Goal: Task Accomplishment & Management: Manage account settings

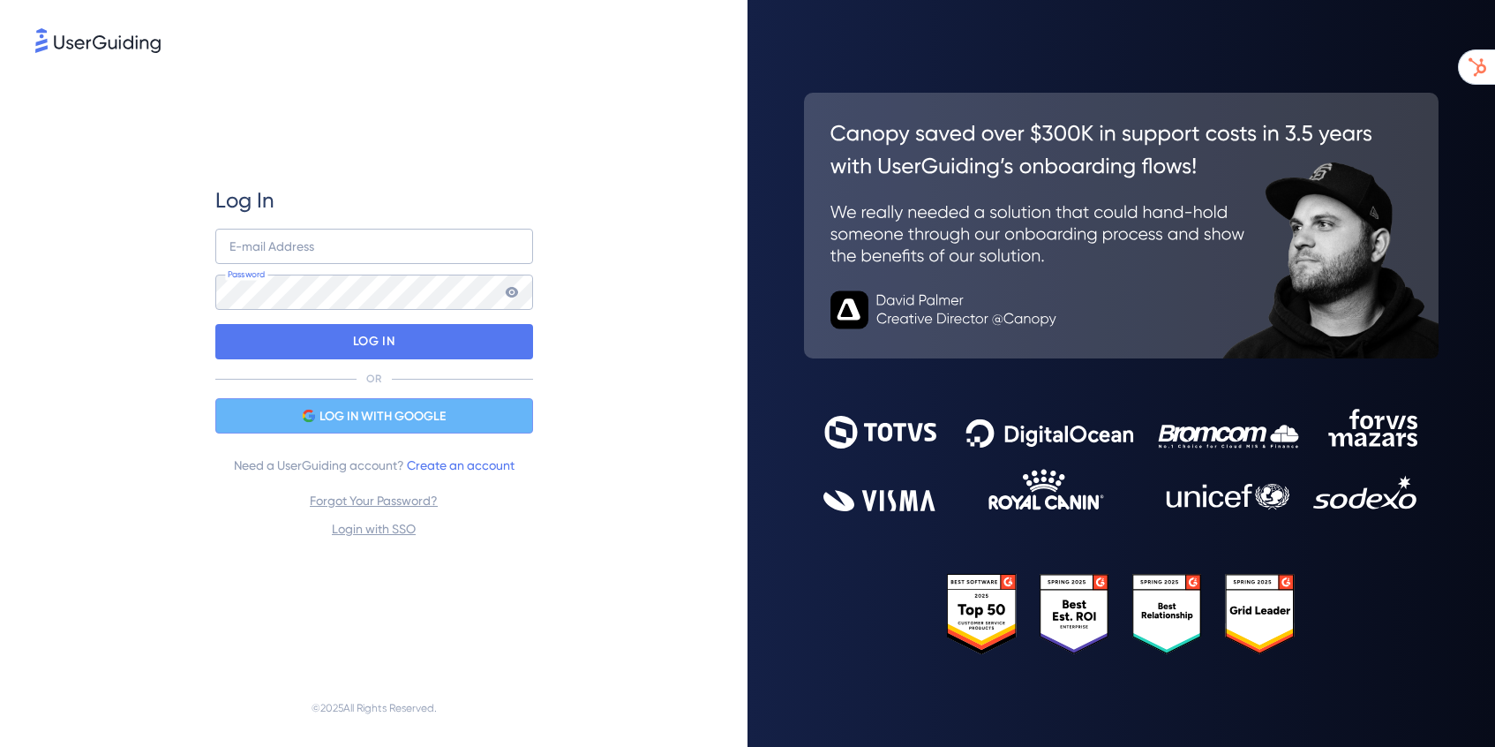
click at [367, 413] on span "LOG IN WITH GOOGLE" at bounding box center [383, 416] width 126 height 21
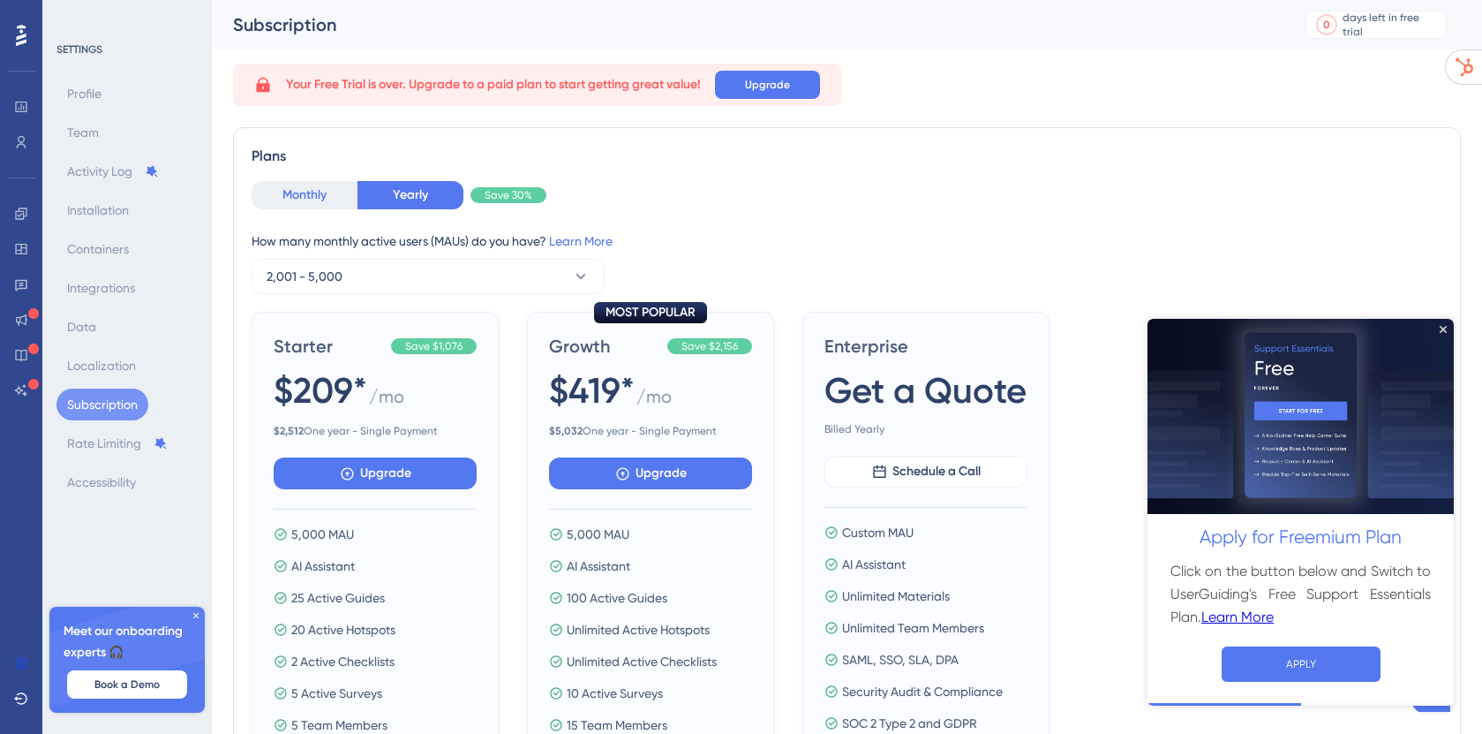
click at [316, 205] on button "Monthly" at bounding box center [305, 195] width 106 height 28
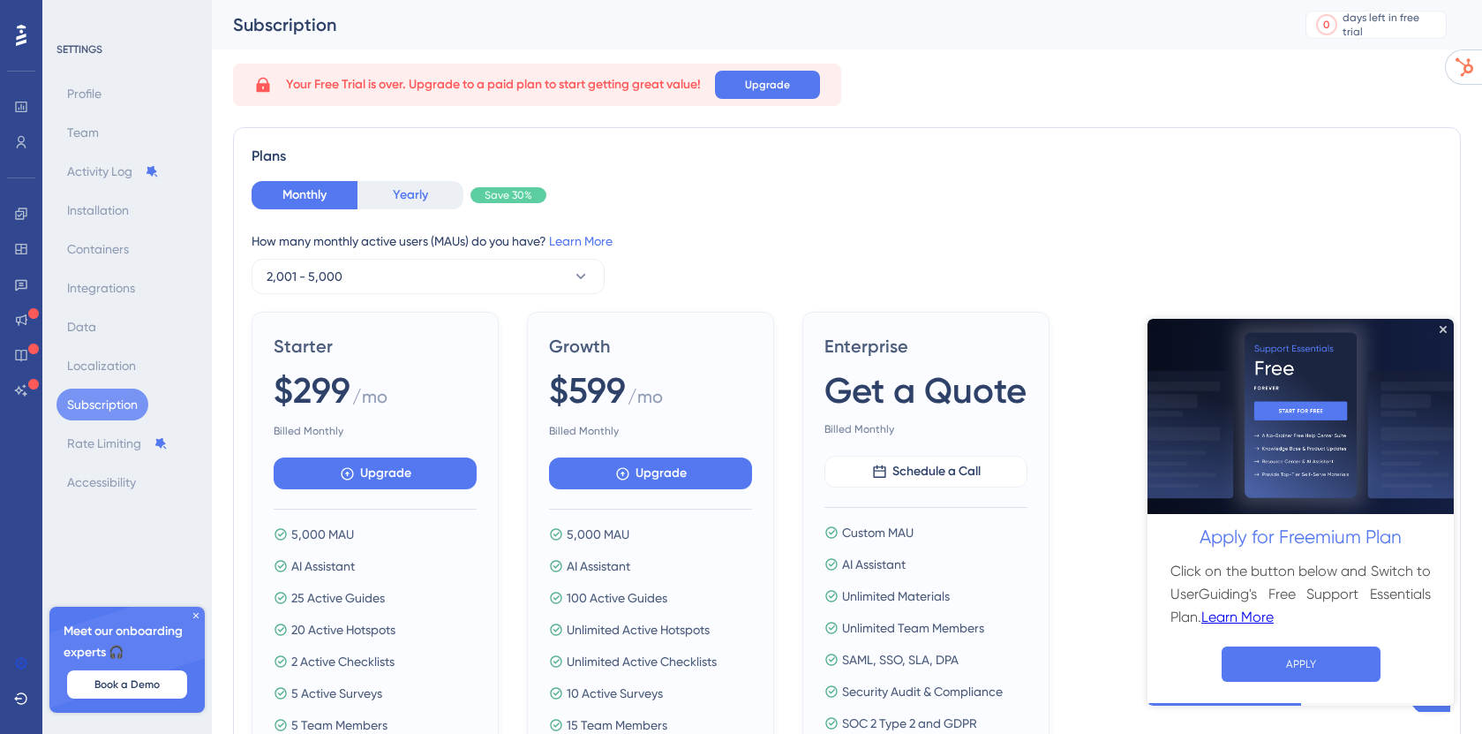
click at [429, 207] on button "Yearly" at bounding box center [411, 195] width 106 height 28
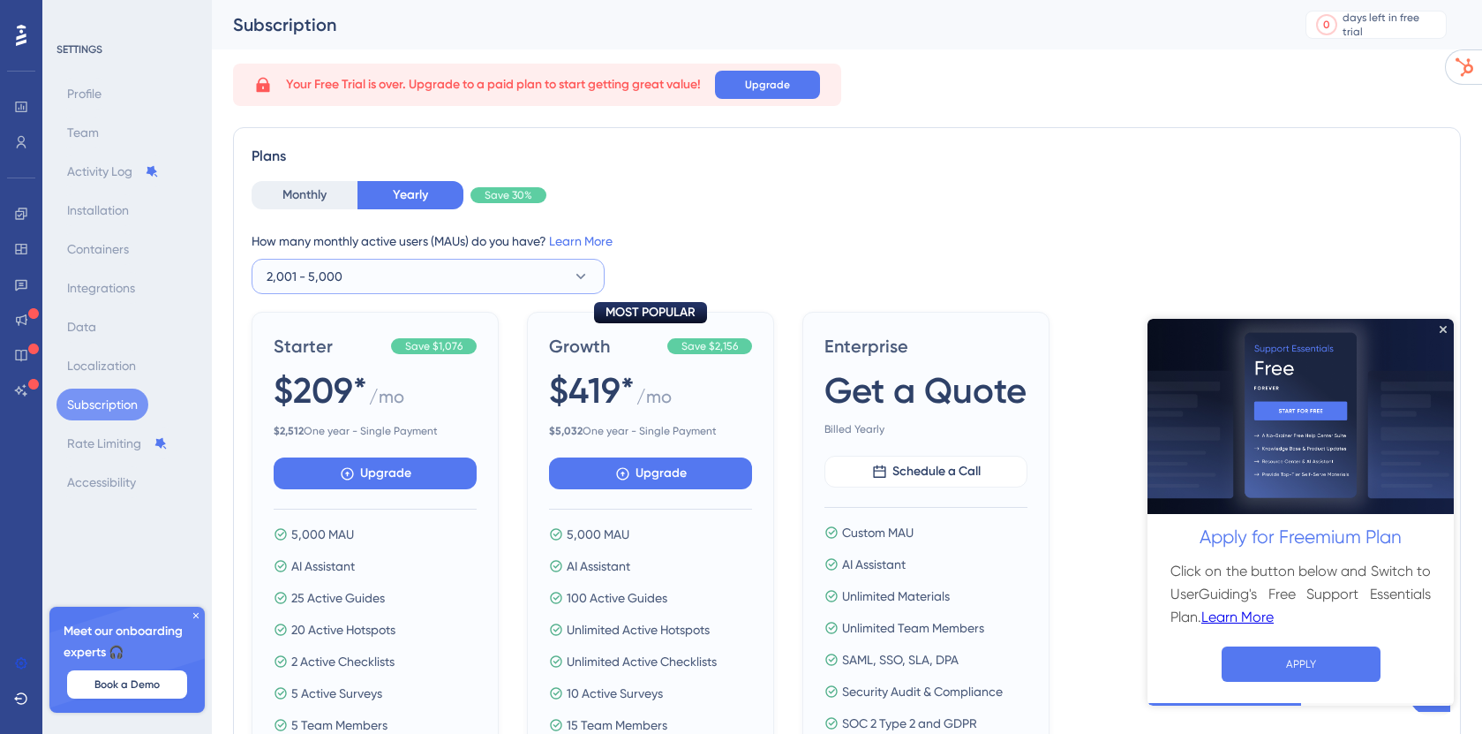
click at [347, 275] on button "2,001 - 5,000" at bounding box center [428, 276] width 353 height 35
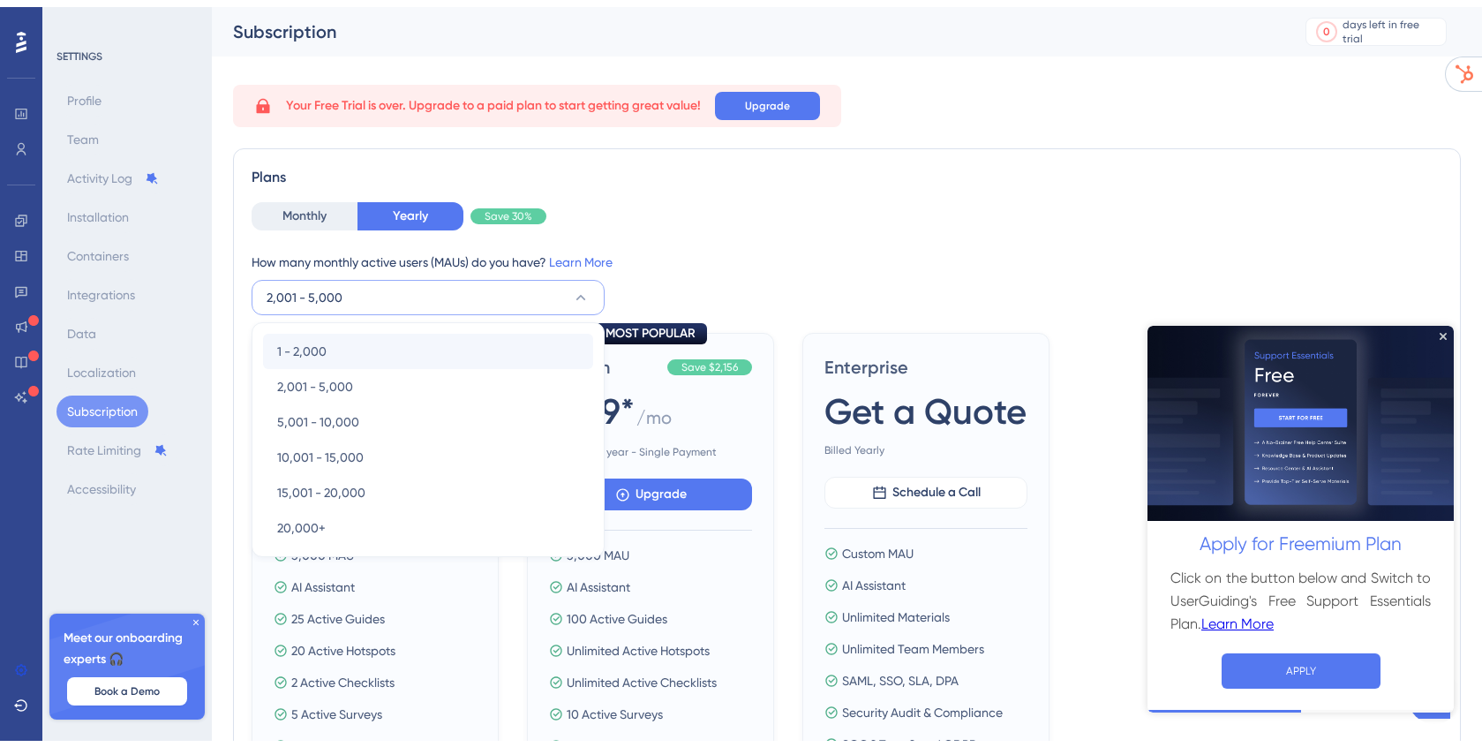
scroll to position [51, 0]
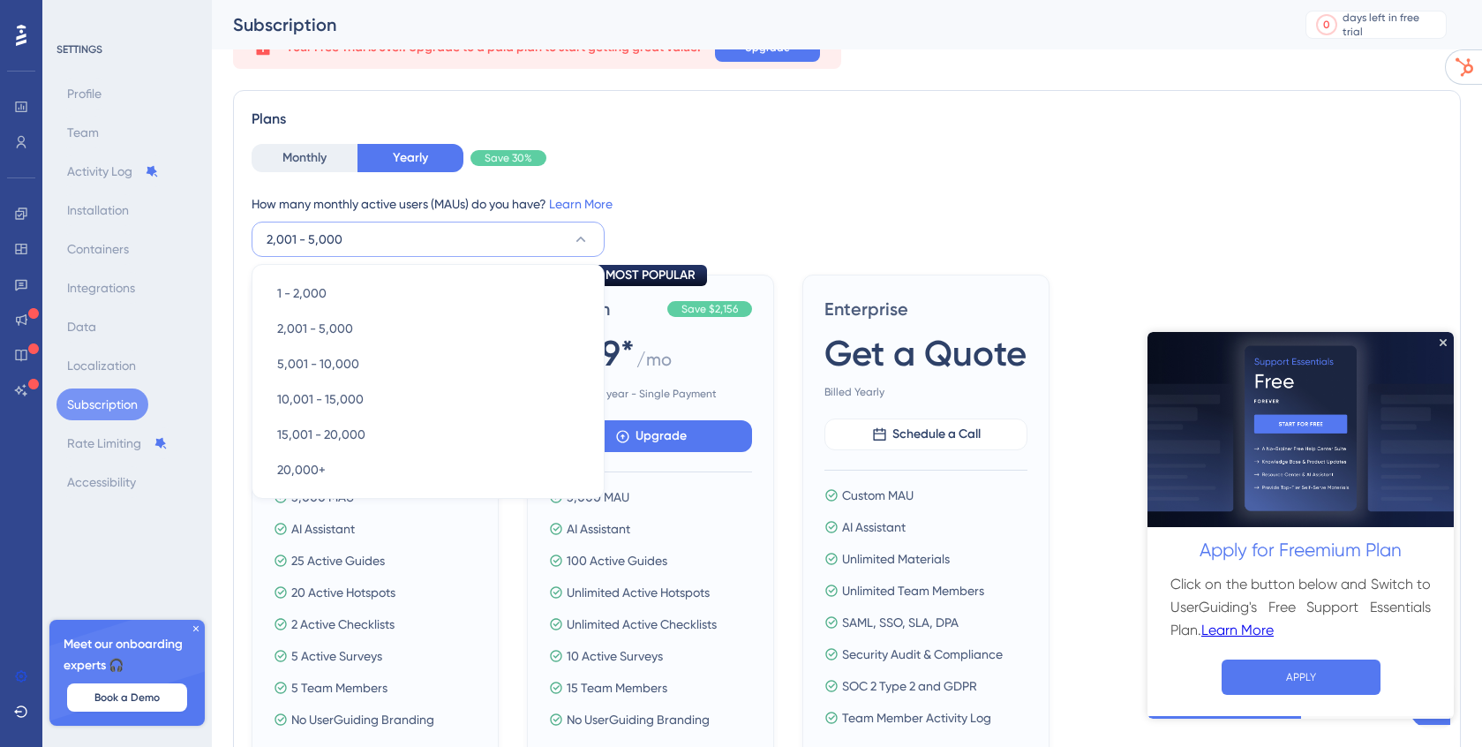
click at [630, 207] on div "How many monthly active users ([PERSON_NAME]) do you have? Learn More" at bounding box center [847, 203] width 1191 height 21
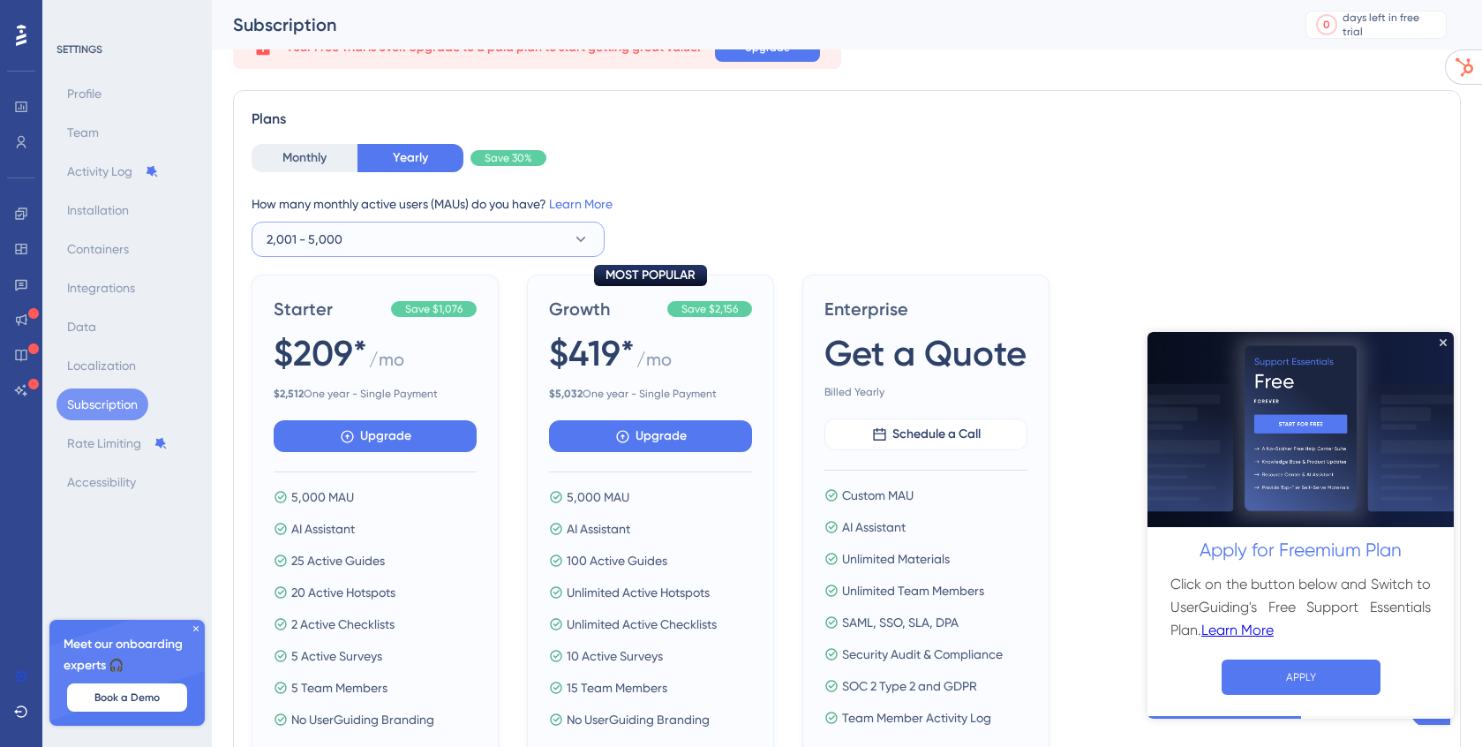
click at [363, 248] on button "2,001 - 5,000" at bounding box center [428, 239] width 353 height 35
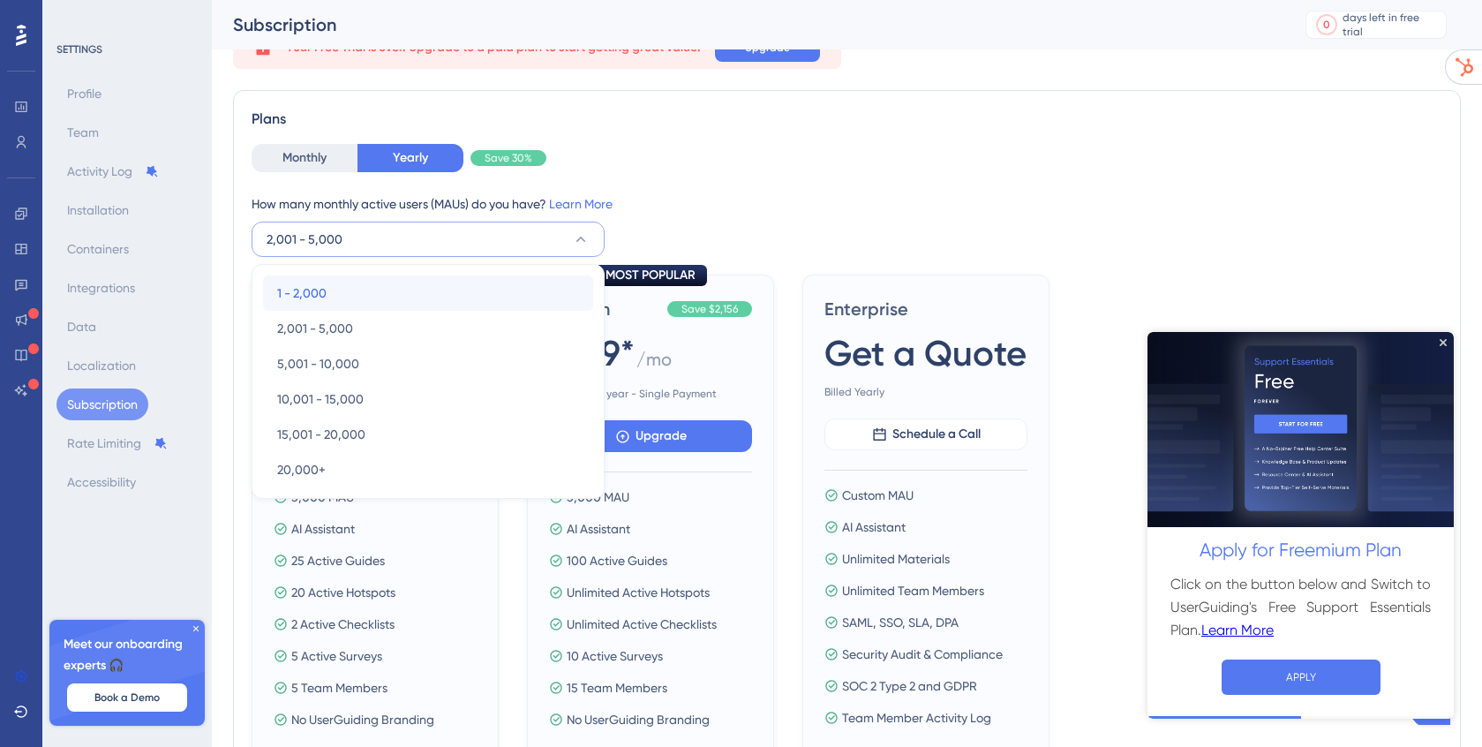
click at [318, 286] on span "1 - 2,000" at bounding box center [301, 292] width 49 height 21
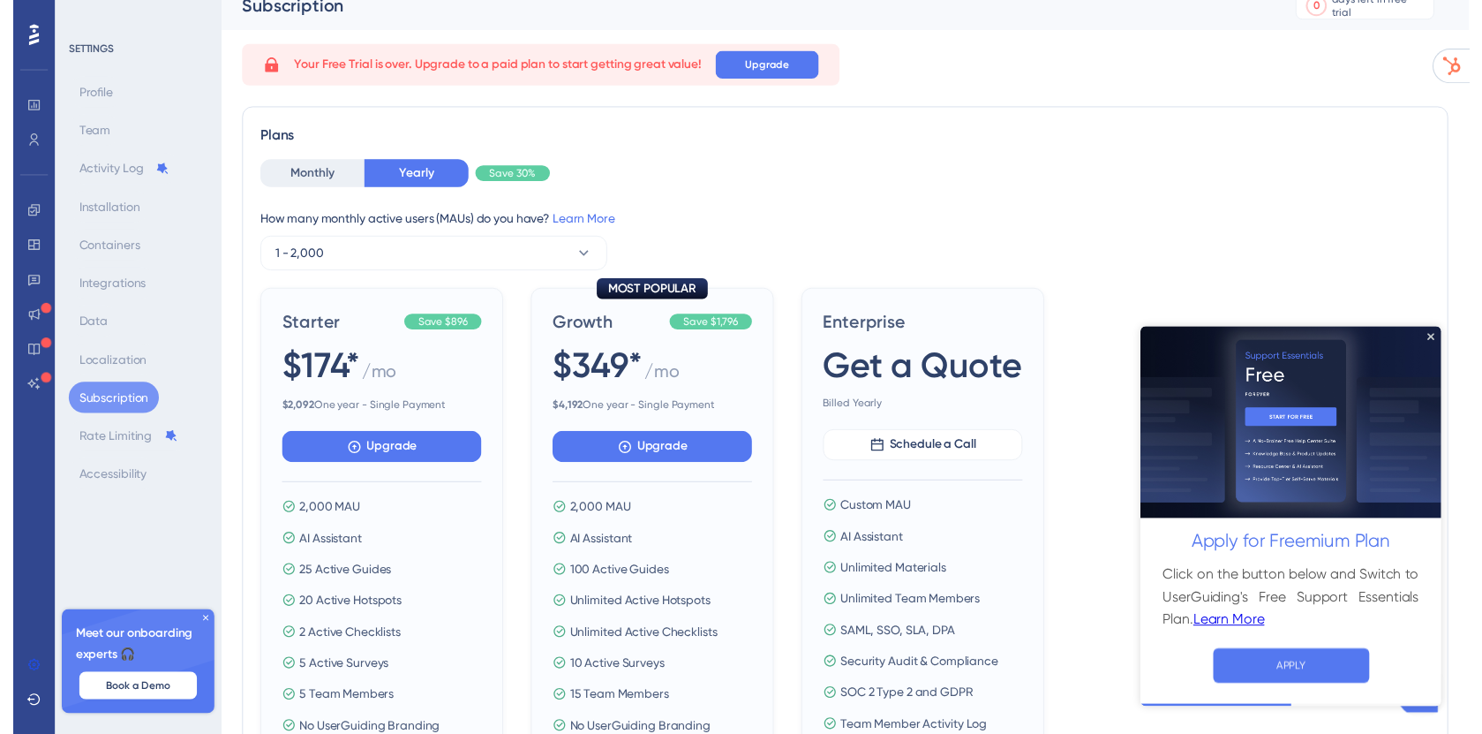
scroll to position [0, 0]
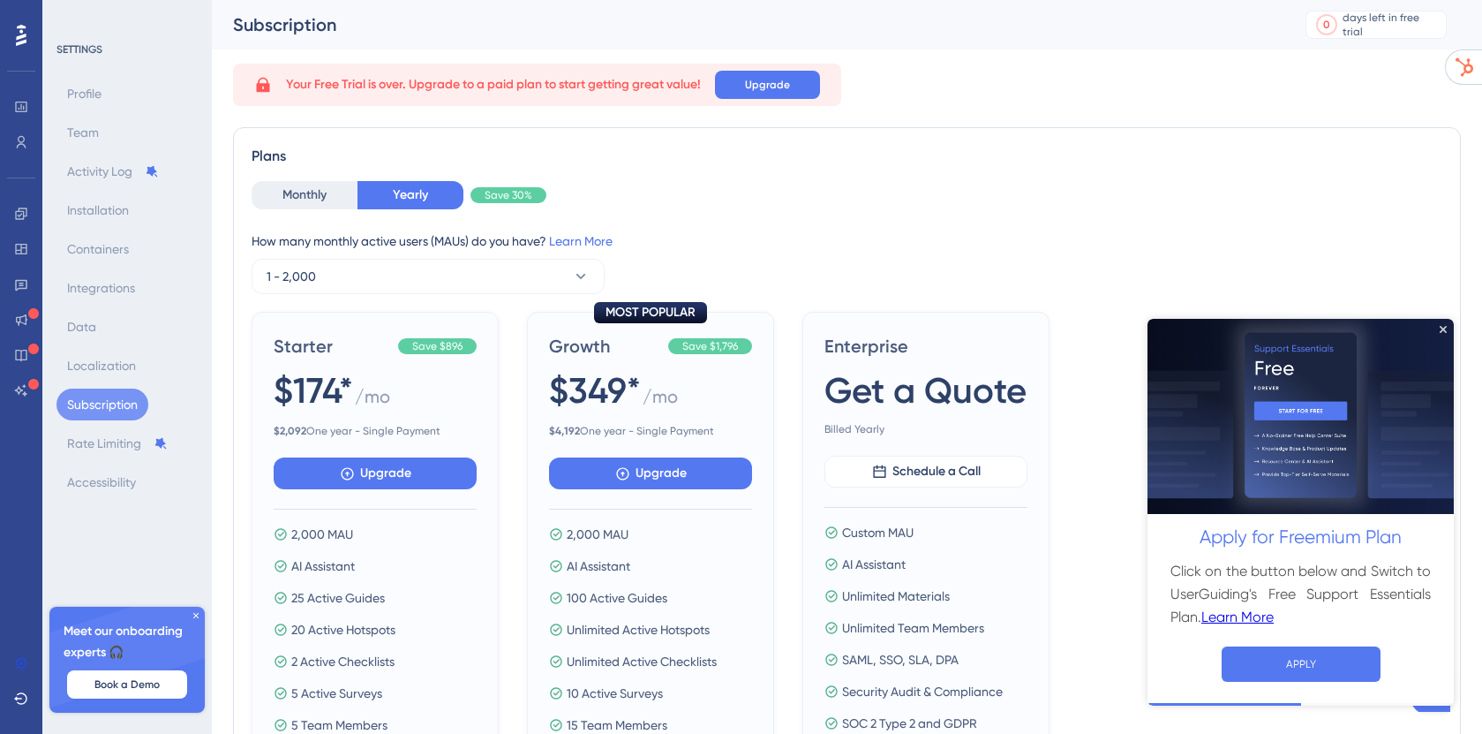
click at [193, 618] on icon at bounding box center [195, 615] width 5 height 5
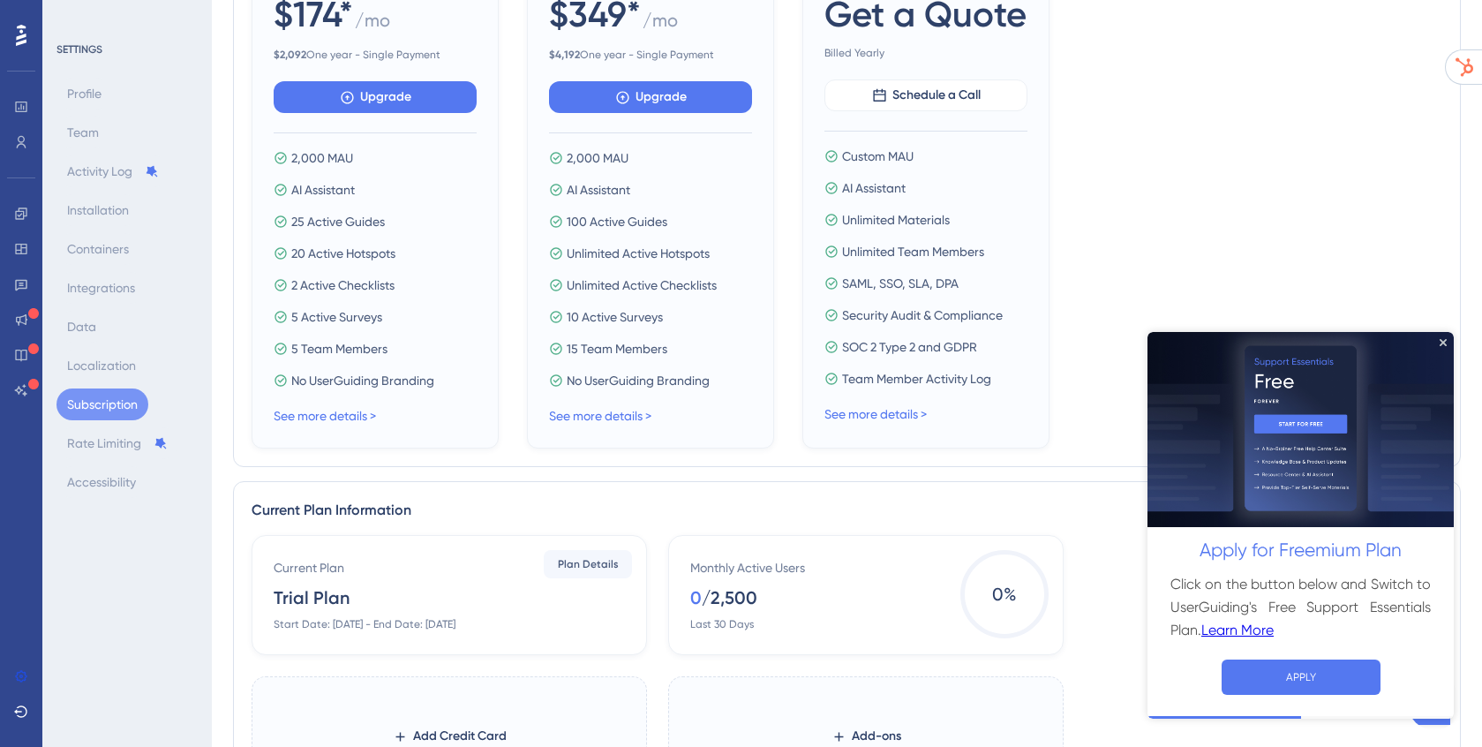
scroll to position [675, 0]
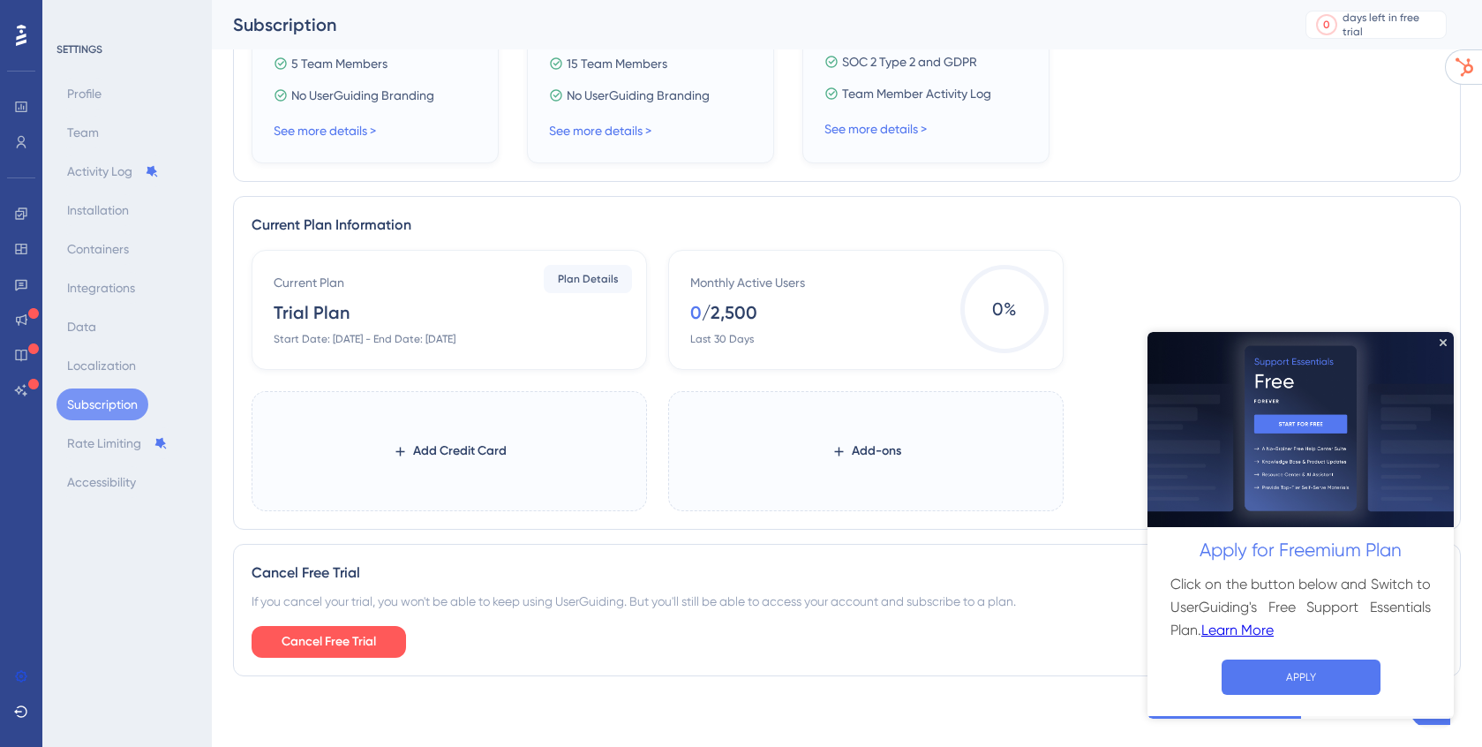
click at [1449, 336] on img at bounding box center [1301, 429] width 306 height 196
click at [1444, 339] on icon "Close Preview" at bounding box center [1443, 341] width 7 height 7
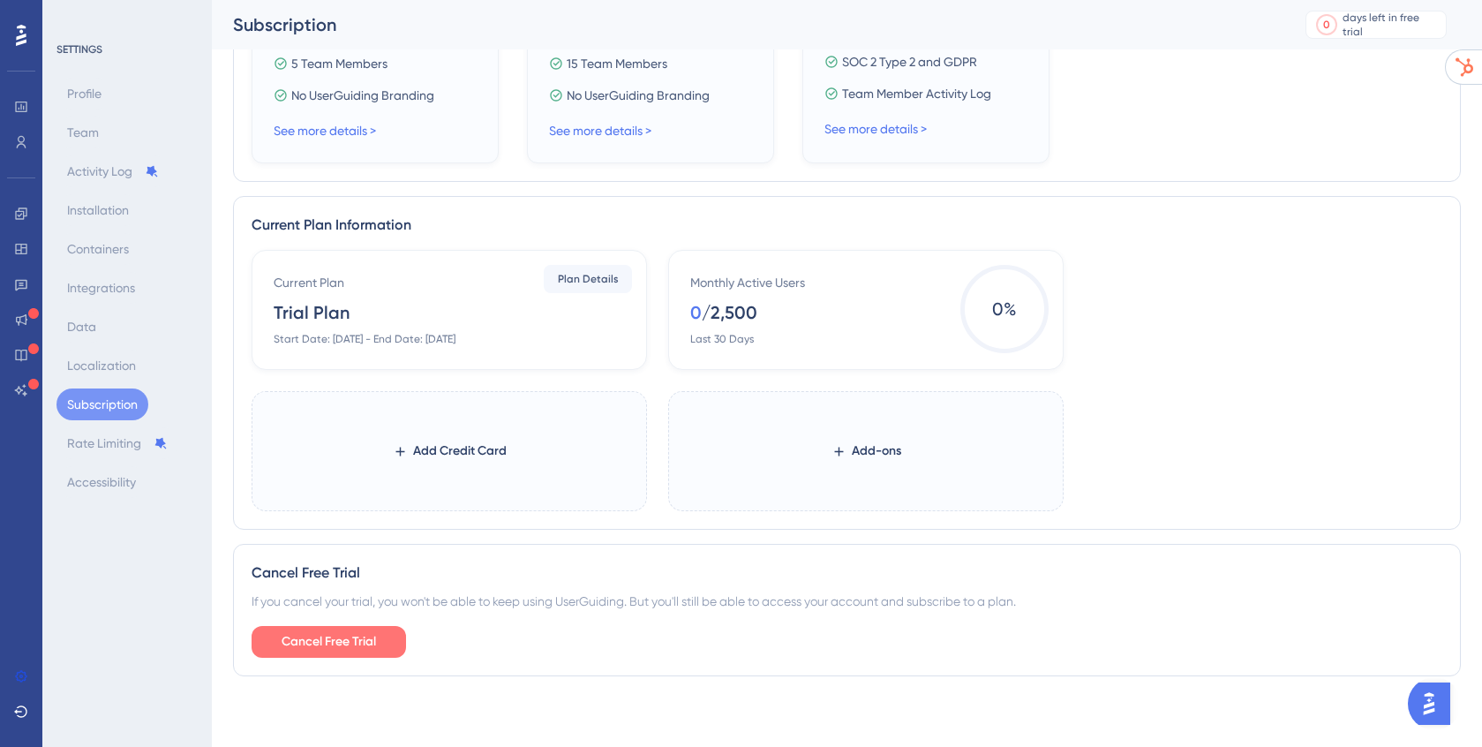
click at [358, 636] on span "Cancel Free Trial" at bounding box center [329, 641] width 94 height 21
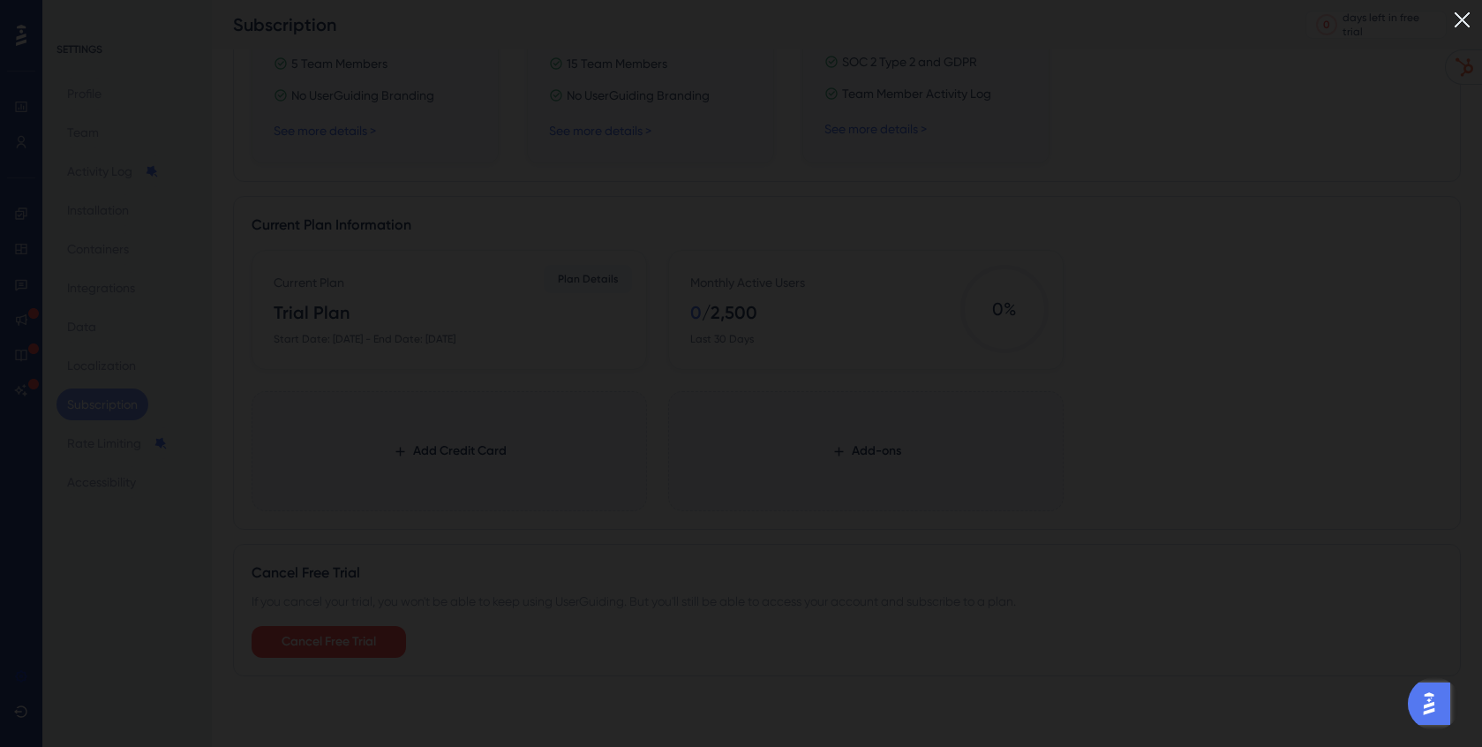
click at [1469, 14] on img at bounding box center [1462, 19] width 29 height 29
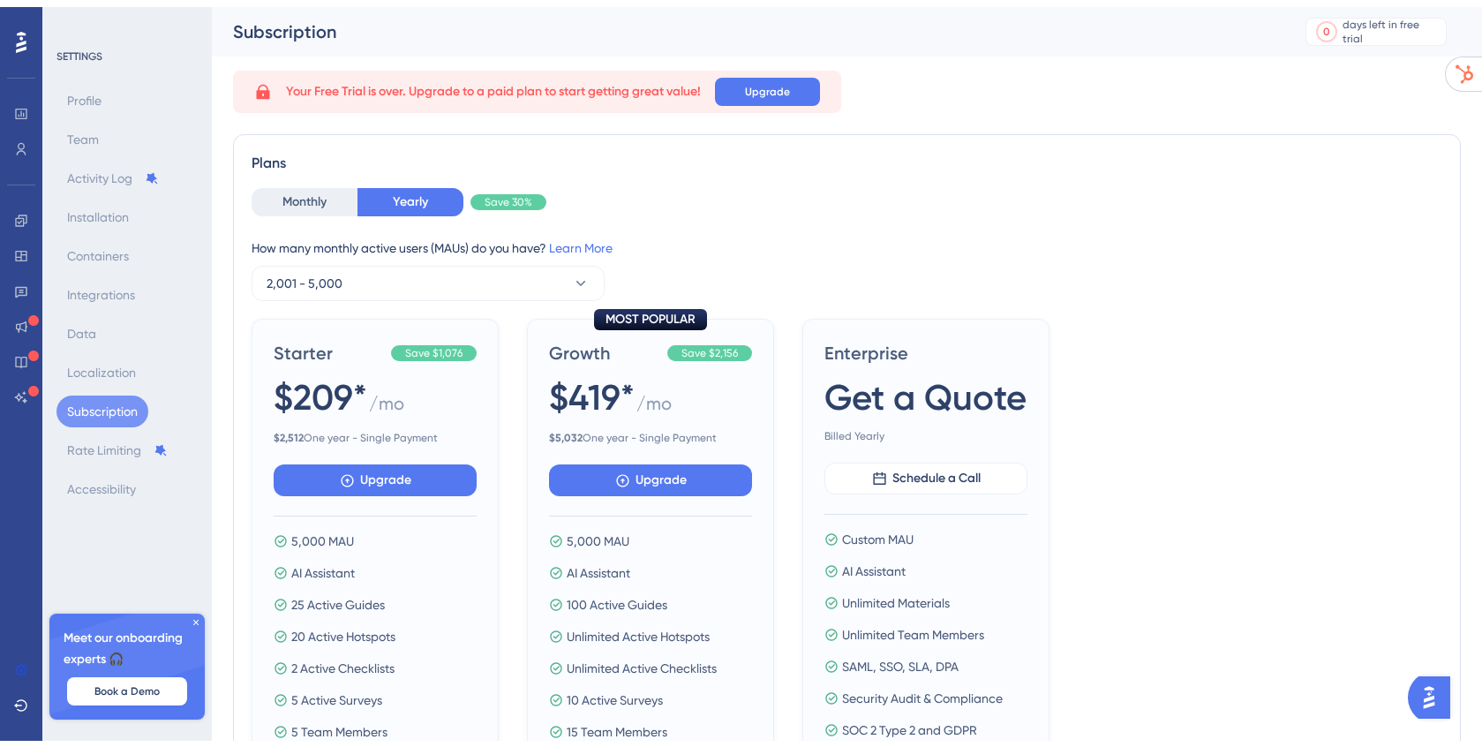
scroll to position [134, 0]
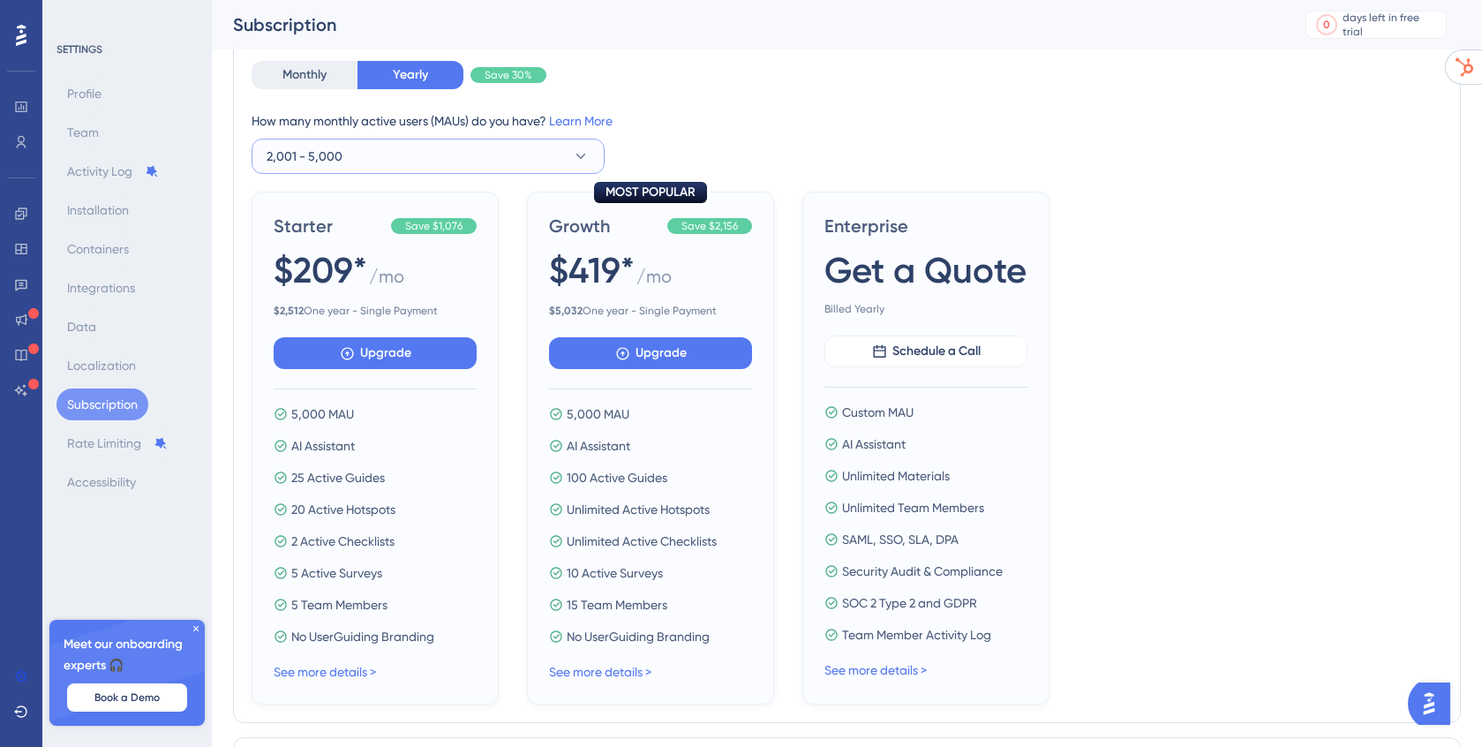
click at [320, 147] on span "2,001 - 5,000" at bounding box center [305, 156] width 76 height 21
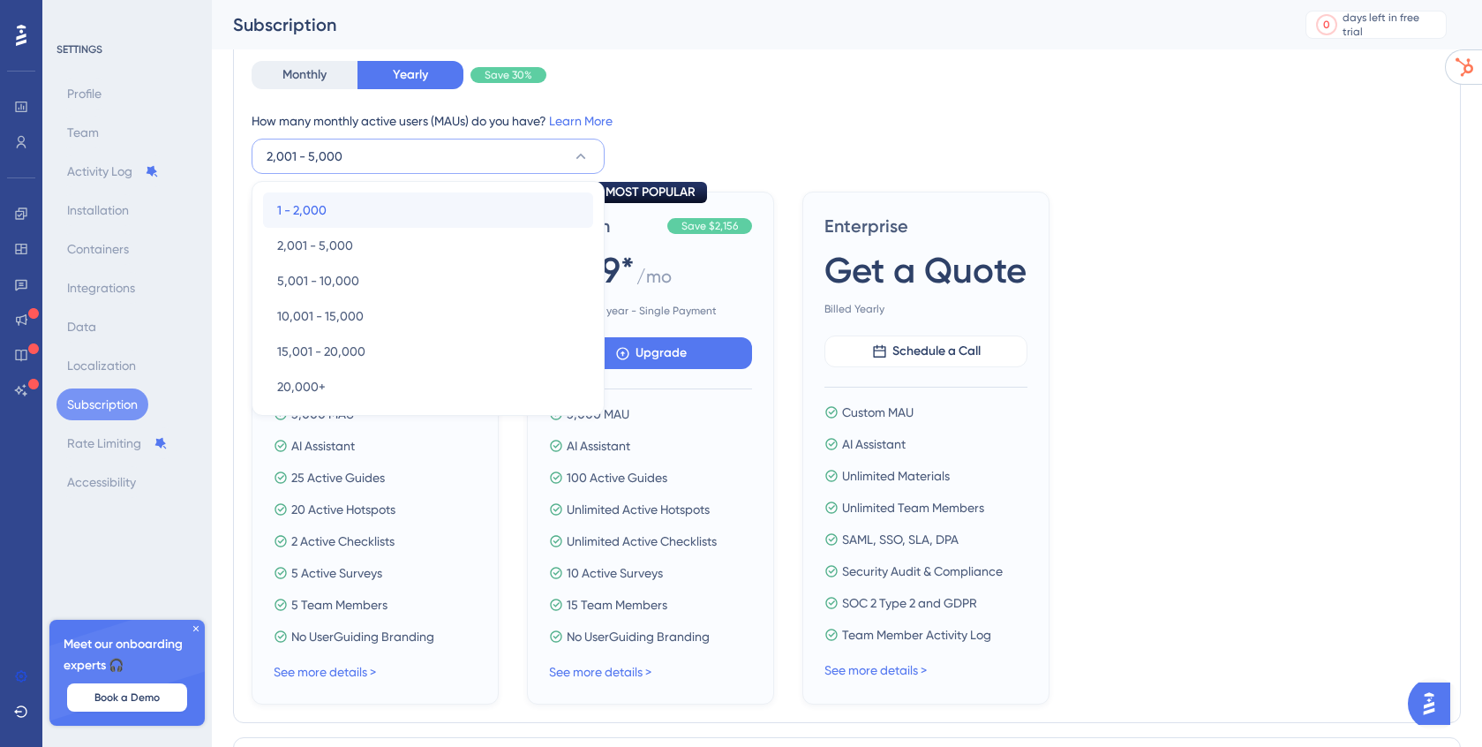
click at [311, 202] on span "1 - 2,000" at bounding box center [301, 210] width 49 height 21
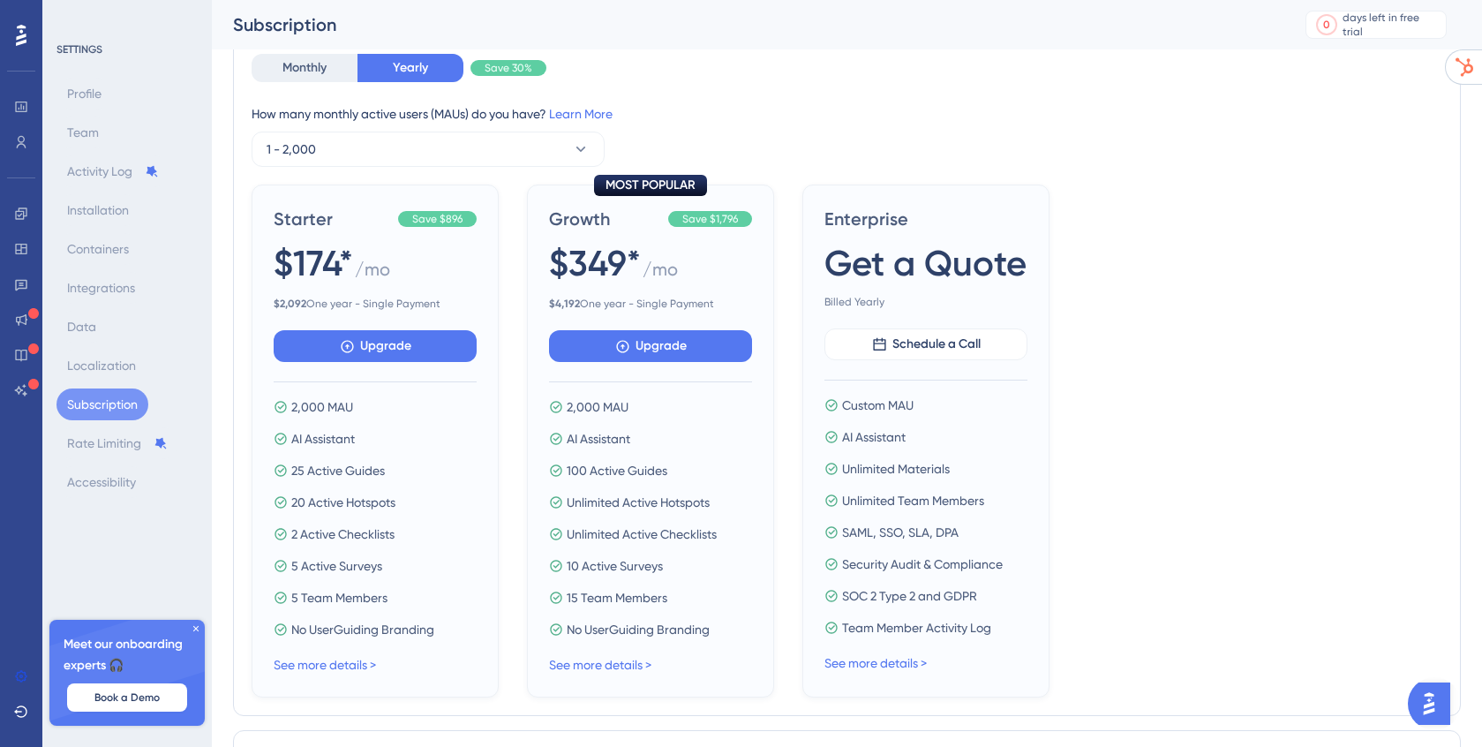
scroll to position [675, 0]
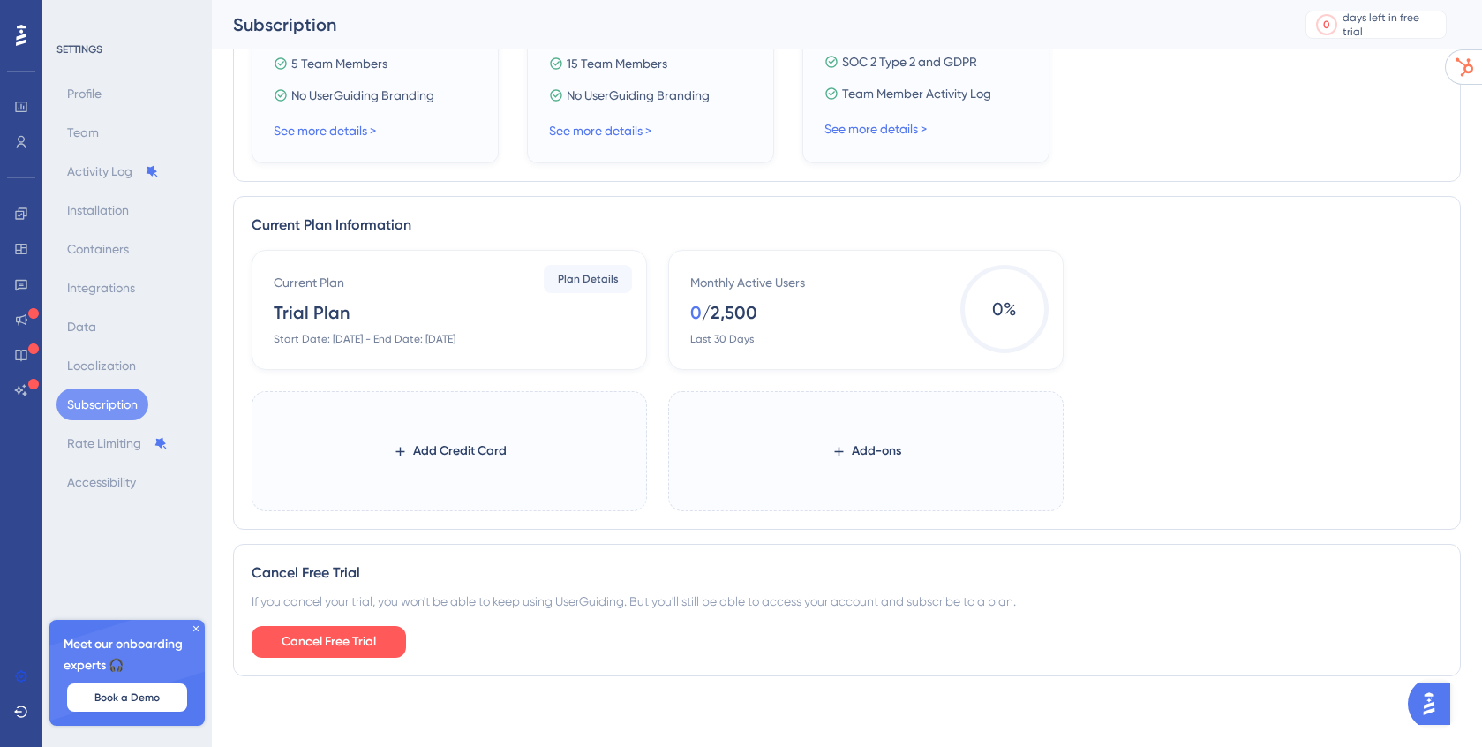
click at [195, 626] on icon at bounding box center [196, 628] width 11 height 11
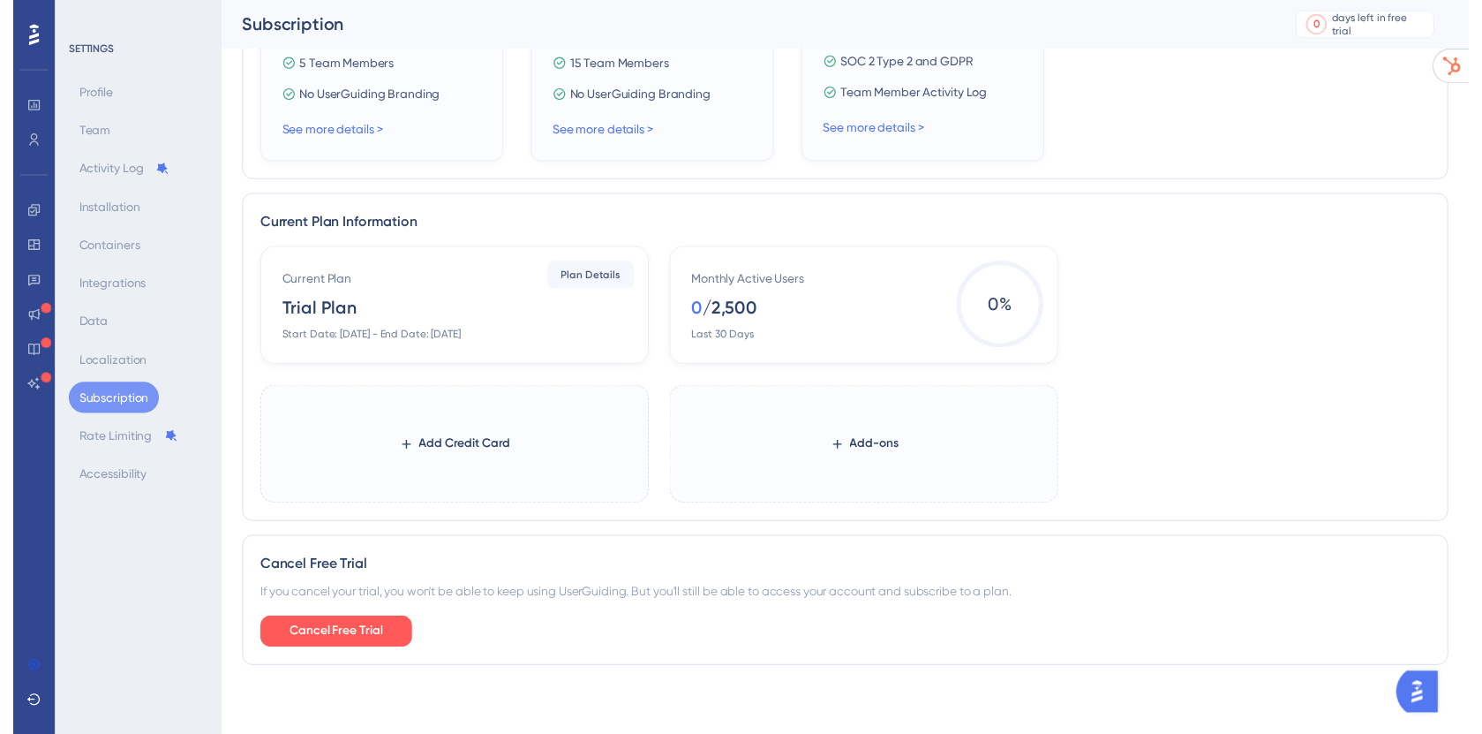
scroll to position [0, 0]
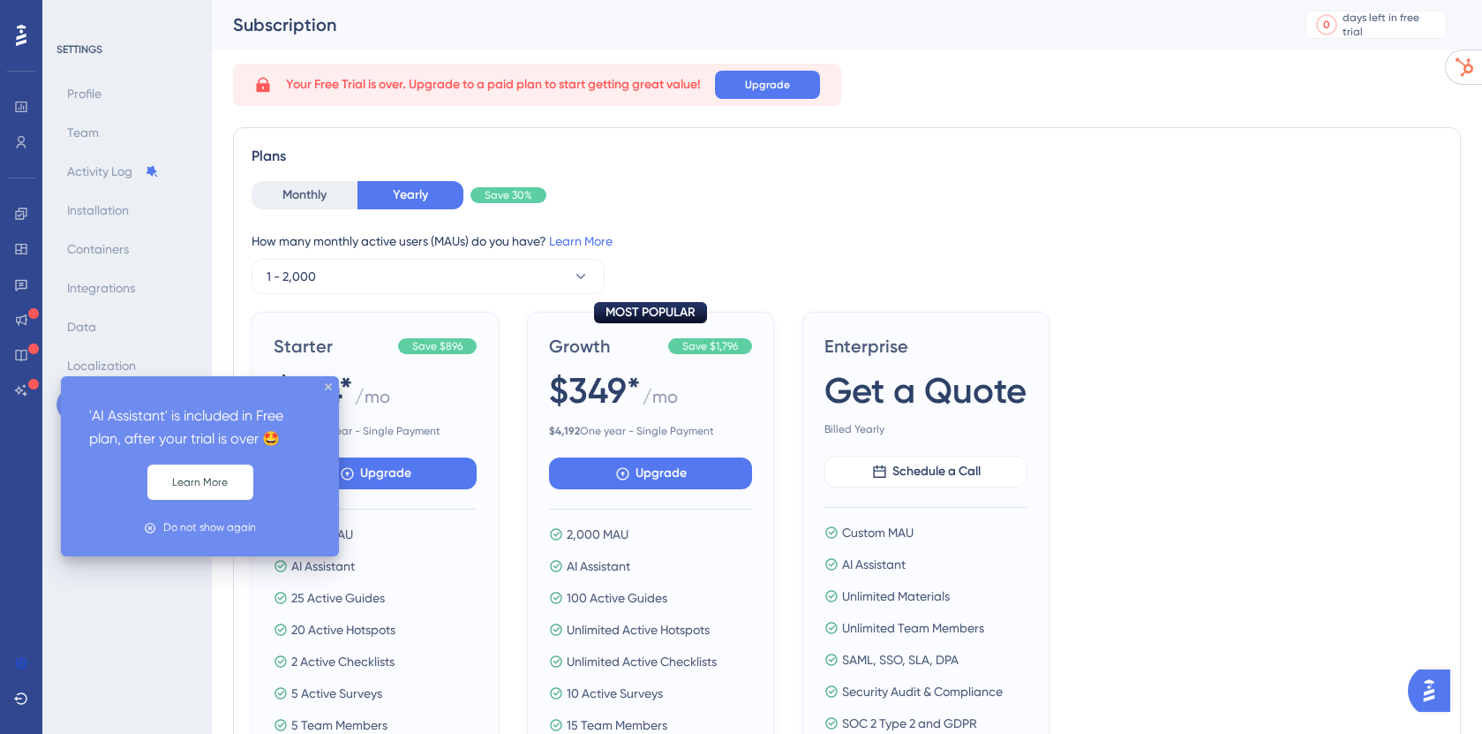
click at [29, 388] on icon at bounding box center [33, 384] width 11 height 11
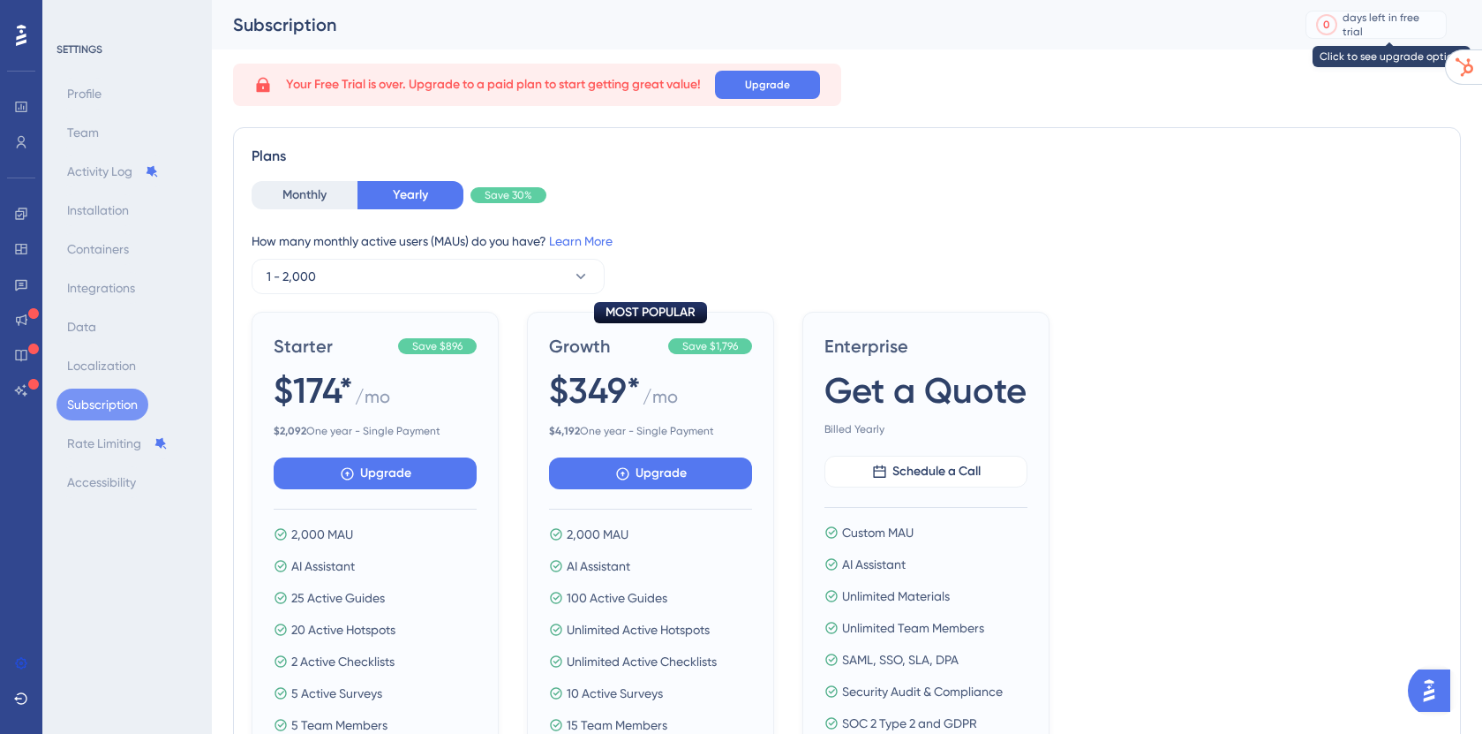
click at [1397, 29] on div "days left in free trial" at bounding box center [1392, 25] width 98 height 28
click at [1379, 26] on div "days left in free trial" at bounding box center [1392, 25] width 98 height 28
click at [1377, 26] on div "days left in free trial" at bounding box center [1392, 25] width 98 height 28
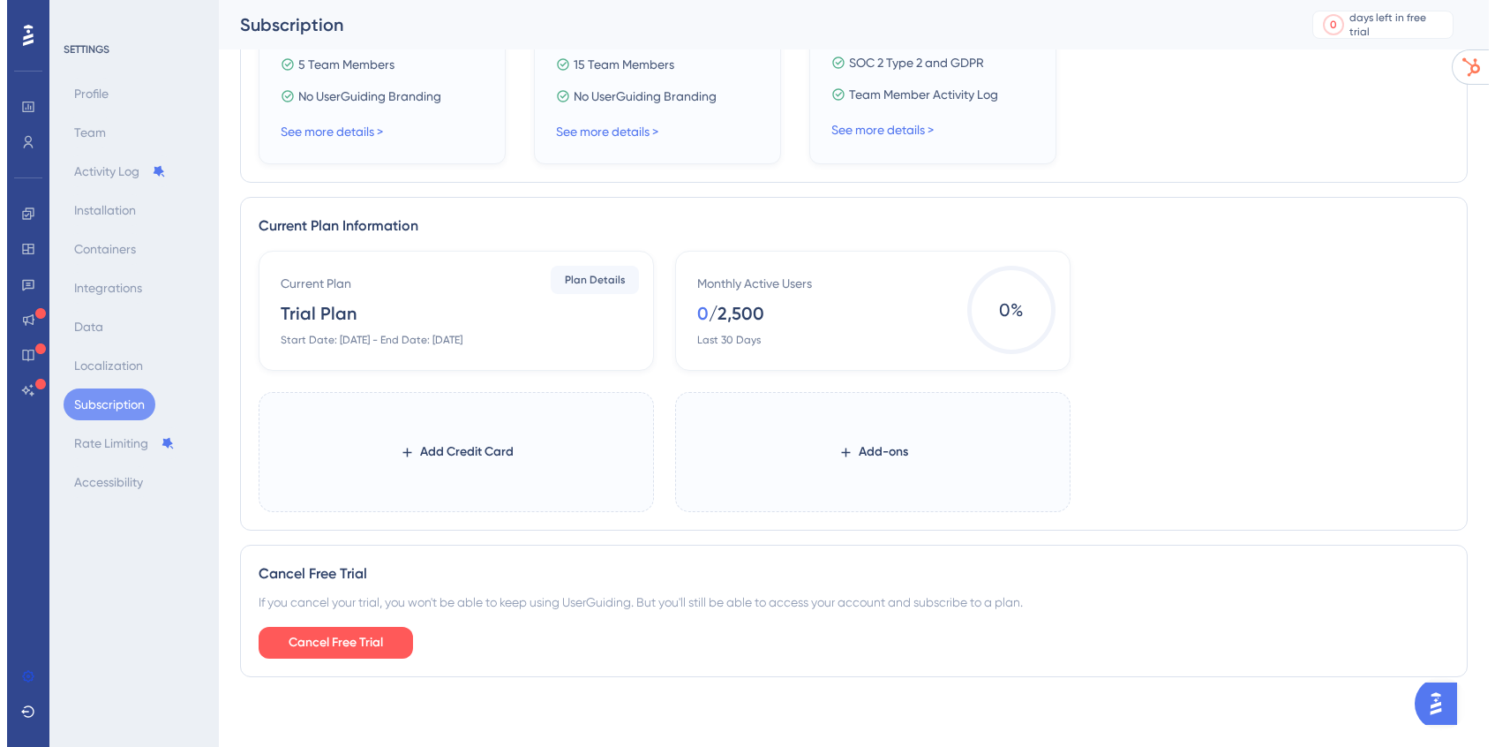
scroll to position [675, 0]
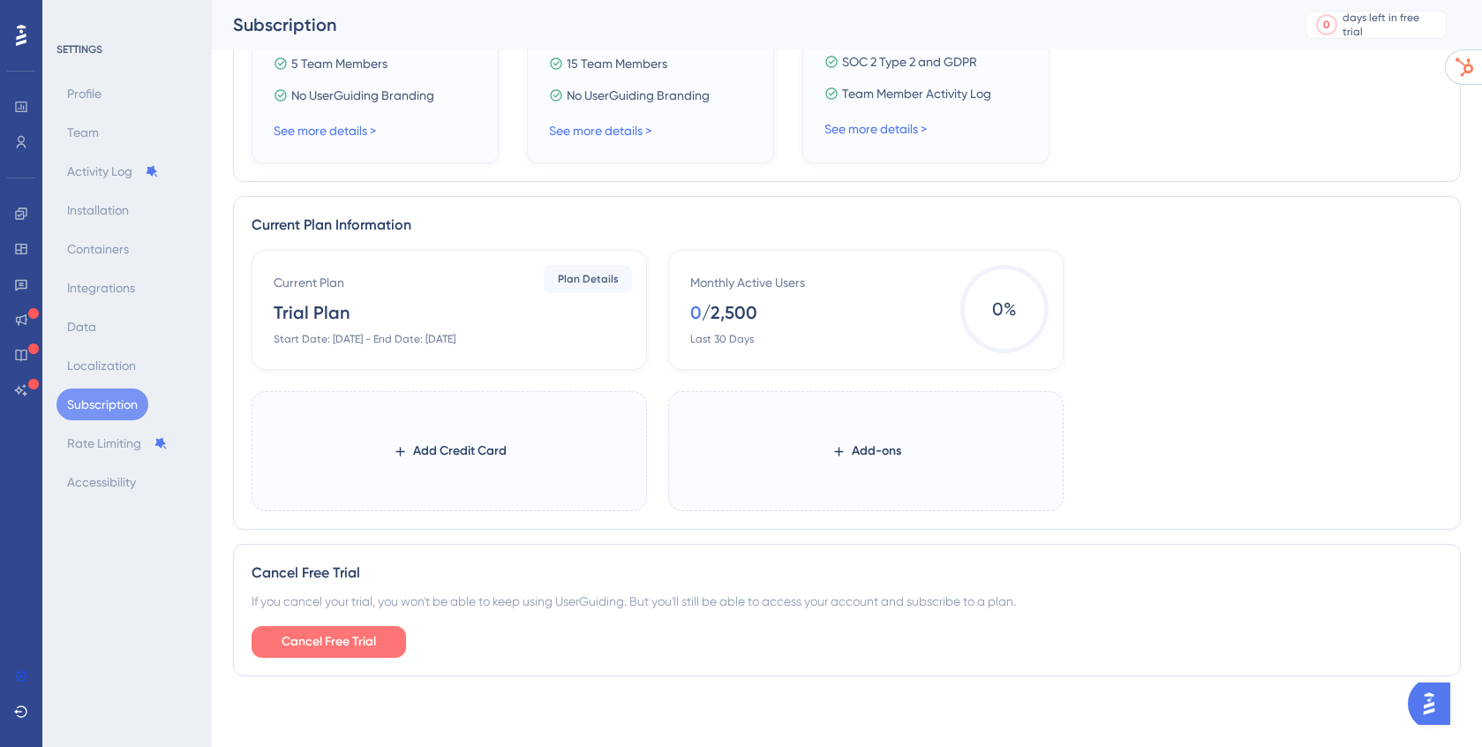
click at [342, 629] on button "Cancel Free Trial" at bounding box center [329, 642] width 154 height 32
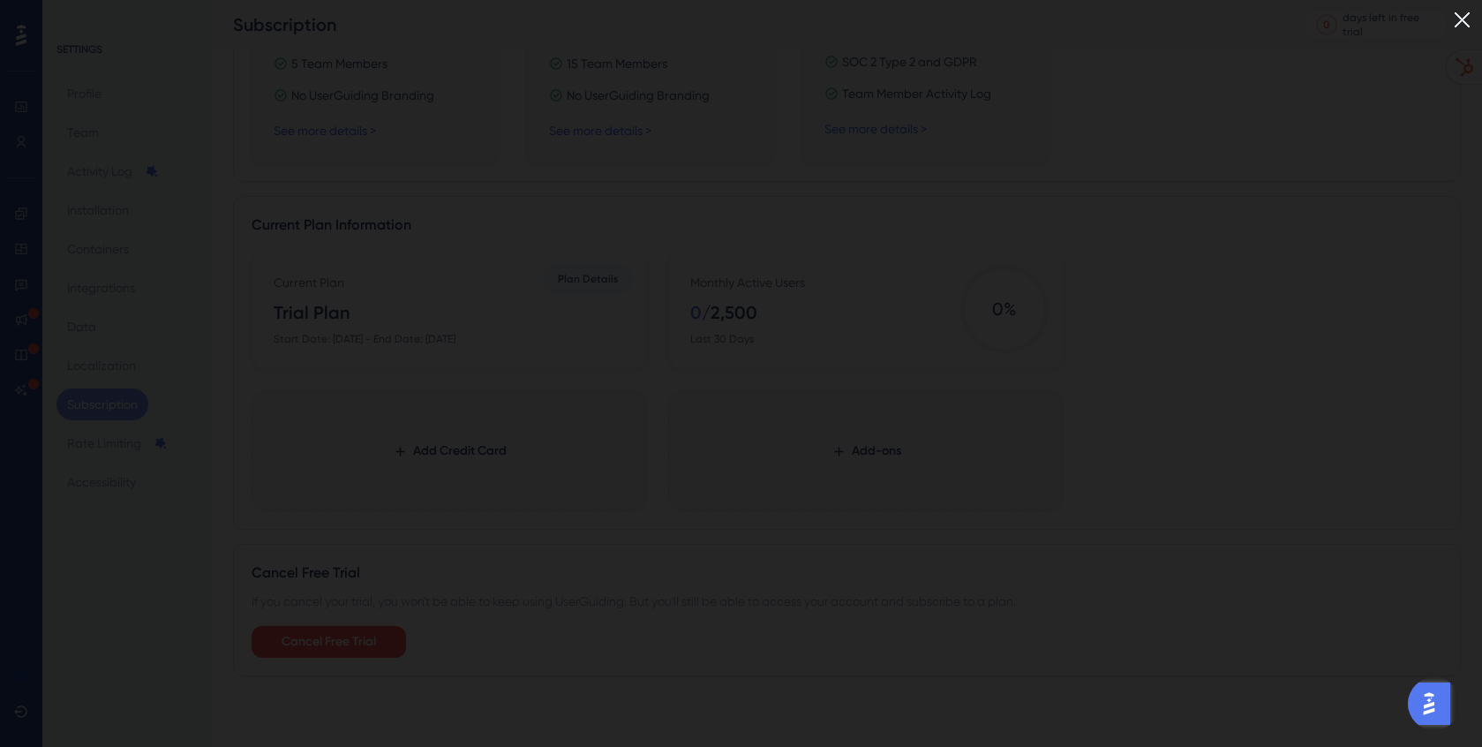
click at [1472, 20] on img at bounding box center [1462, 19] width 29 height 29
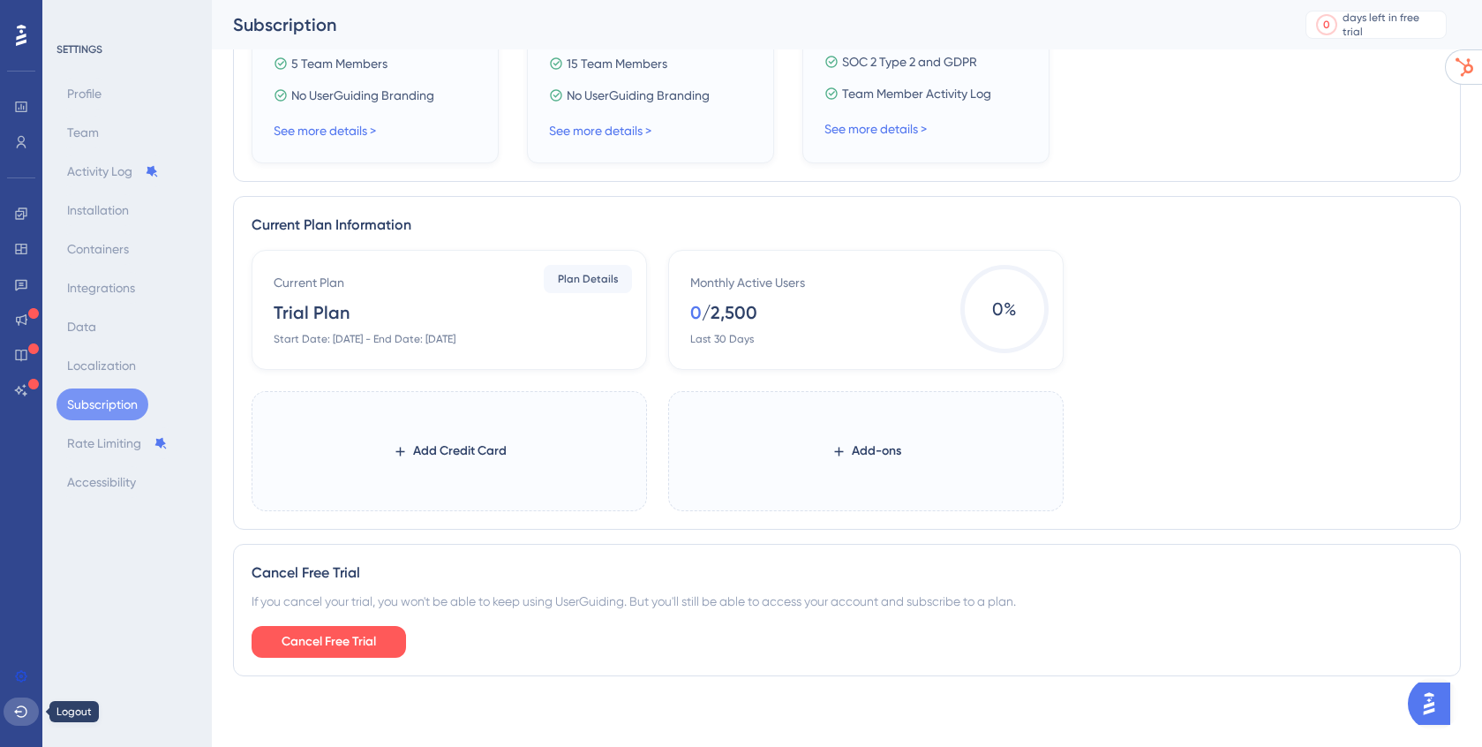
click at [25, 713] on icon at bounding box center [20, 710] width 13 height 11
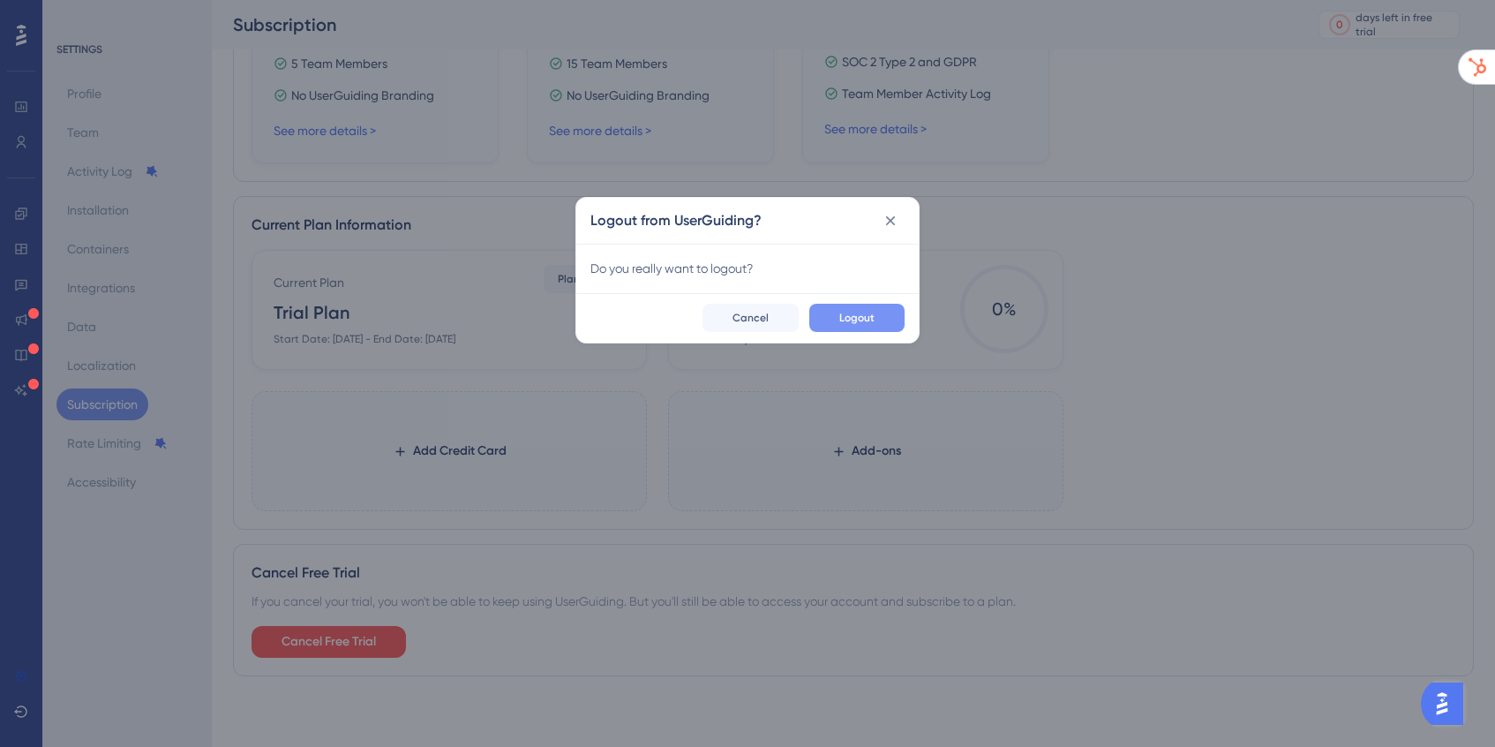
click at [906, 314] on div "Logout Cancel" at bounding box center [747, 317] width 343 height 49
click at [889, 317] on button "Logout" at bounding box center [856, 318] width 95 height 28
